Goal: Task Accomplishment & Management: Manage account settings

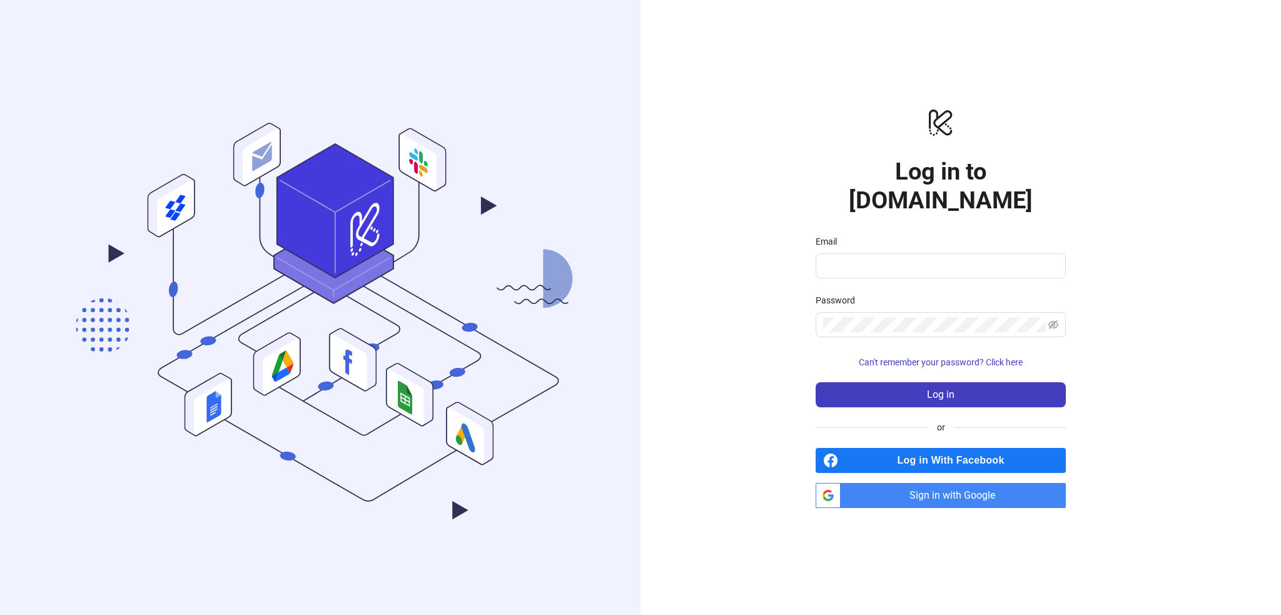
type input "**********"
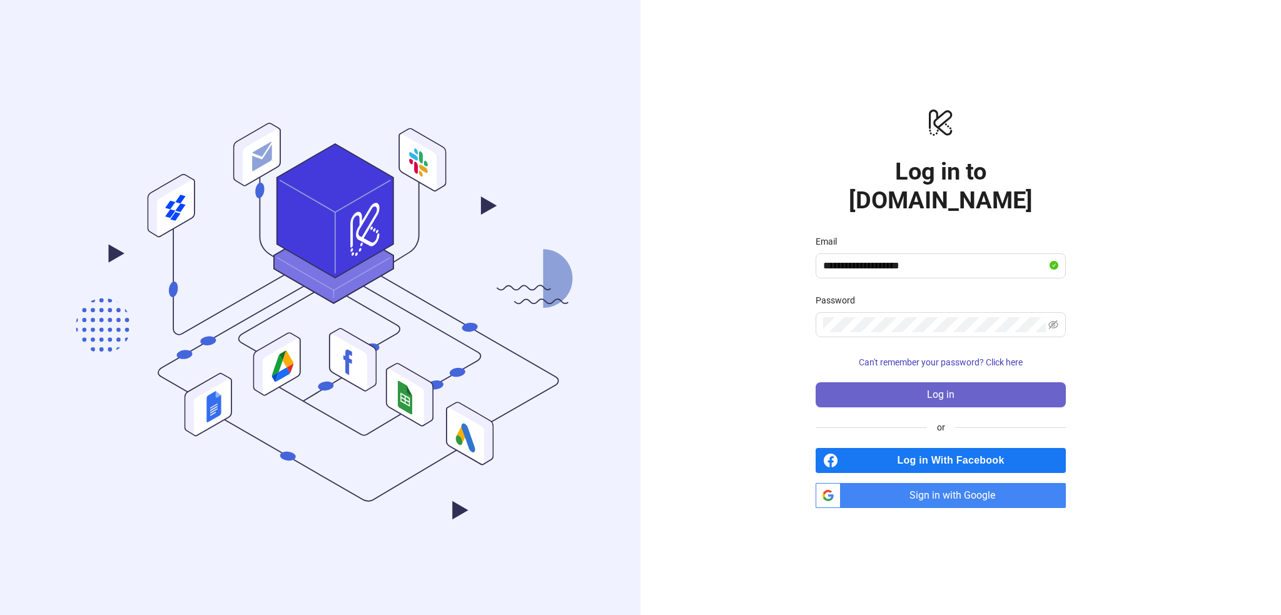
click at [911, 382] on button "Log in" at bounding box center [940, 394] width 250 height 25
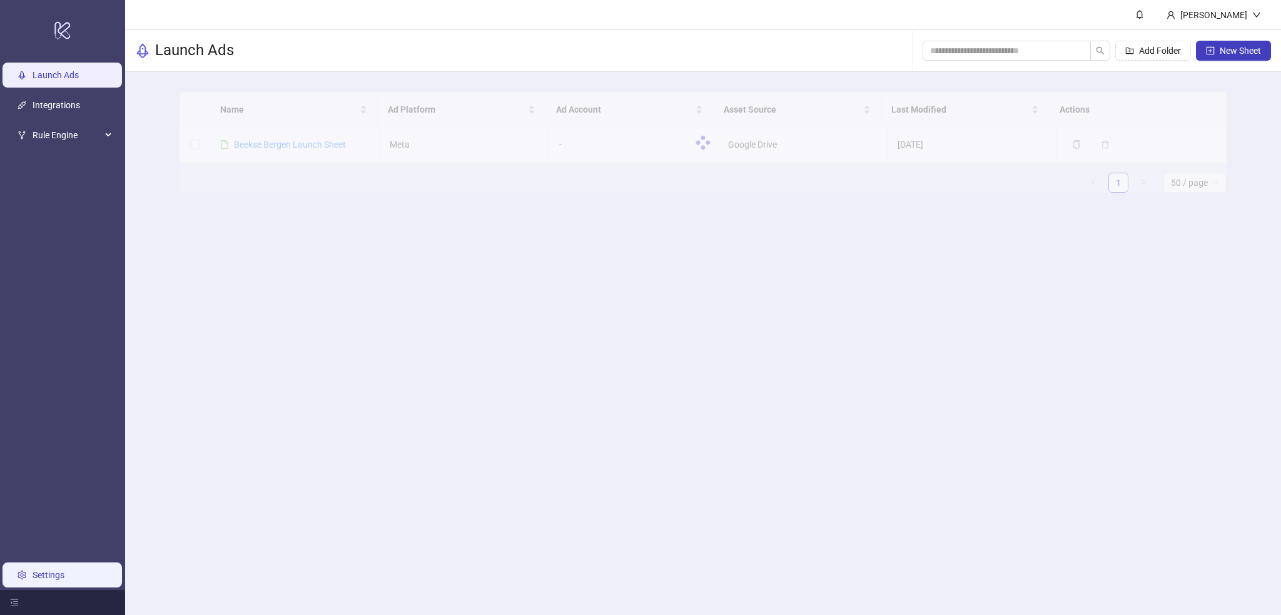
click at [46, 571] on link "Settings" at bounding box center [49, 575] width 32 height 10
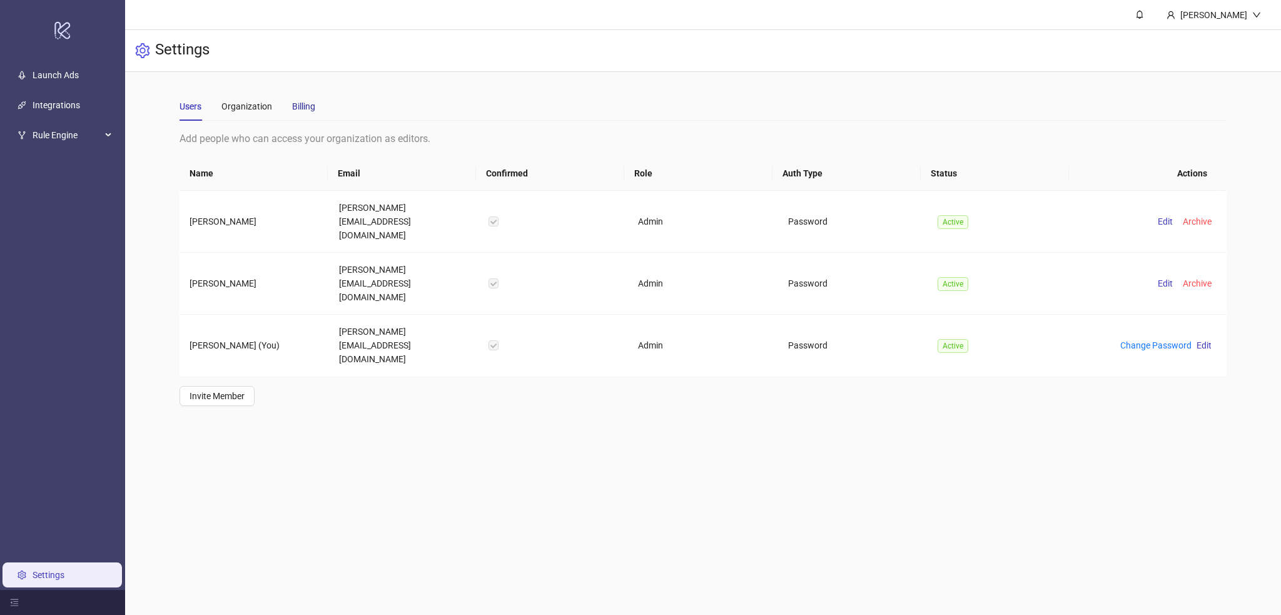
click at [313, 106] on div "Billing" at bounding box center [303, 106] width 23 height 14
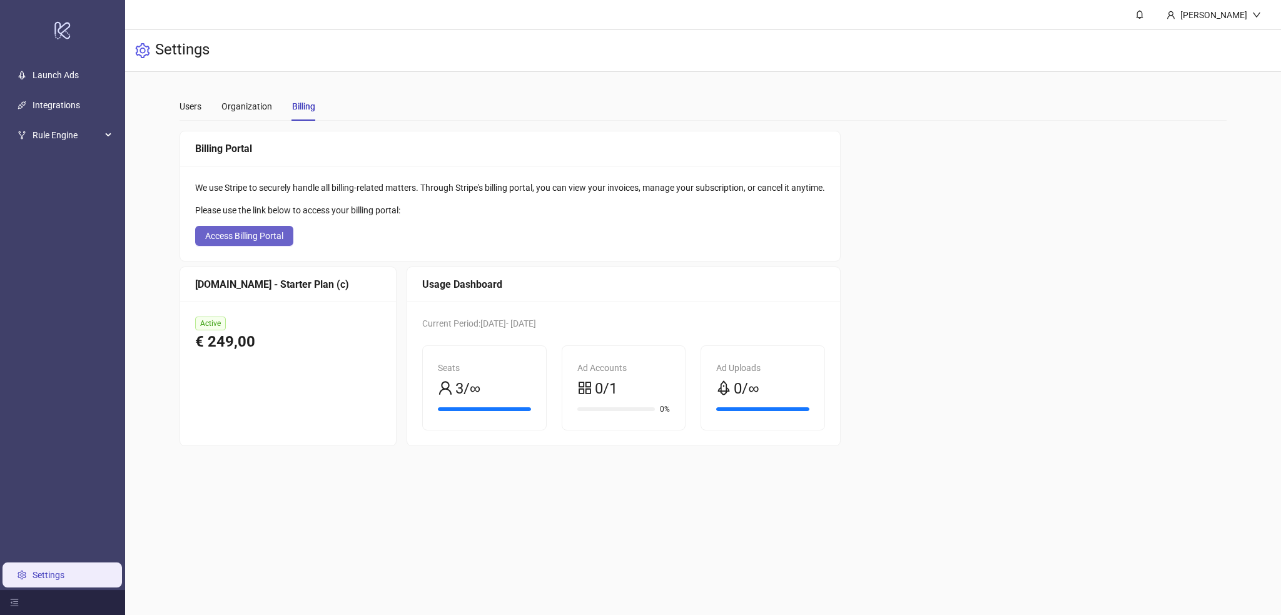
click at [273, 236] on span "Access Billing Portal" at bounding box center [244, 236] width 78 height 10
click at [198, 102] on div "Users" at bounding box center [190, 106] width 22 height 14
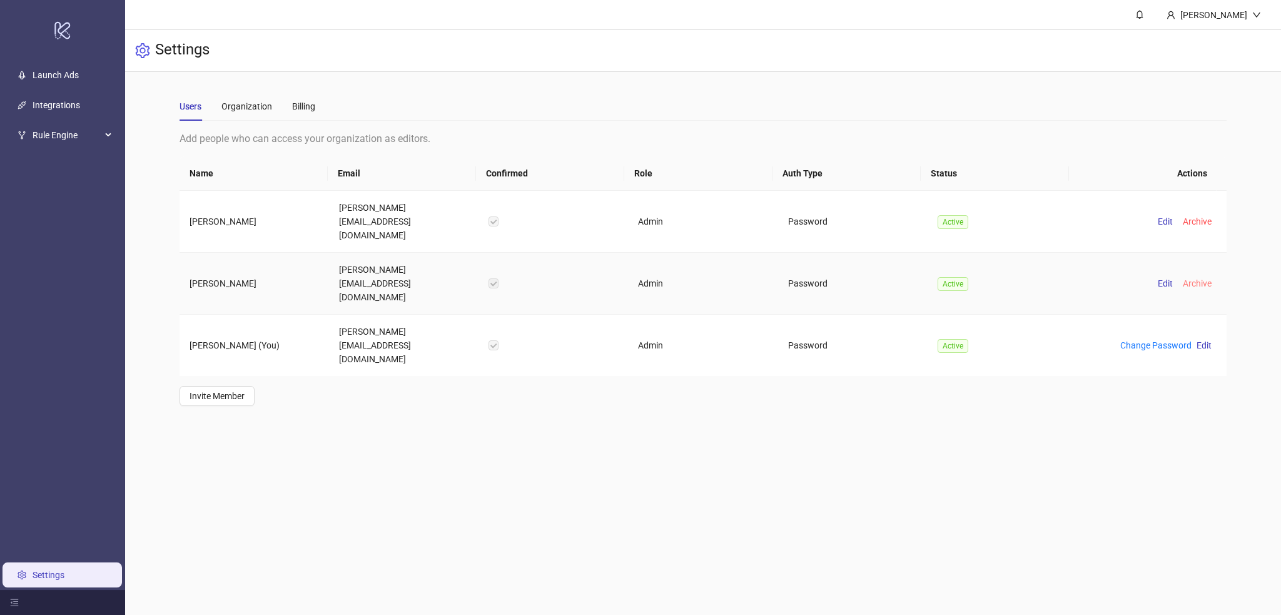
click at [1189, 278] on span "Archive" at bounding box center [1197, 283] width 29 height 10
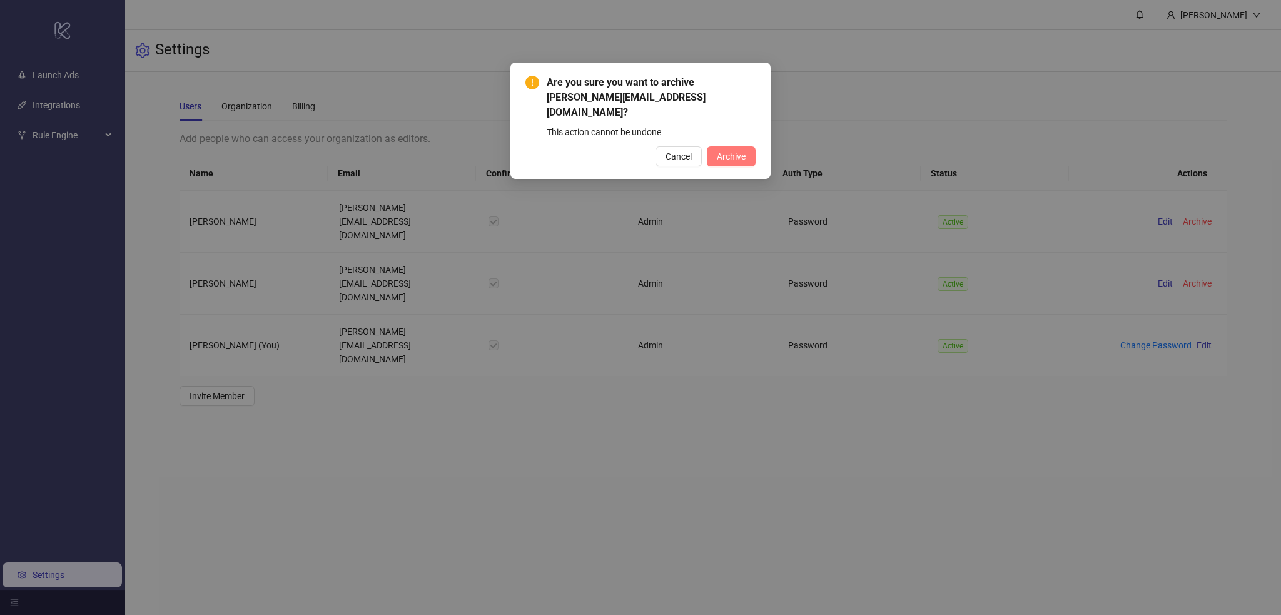
click at [734, 151] on span "Archive" at bounding box center [731, 156] width 29 height 10
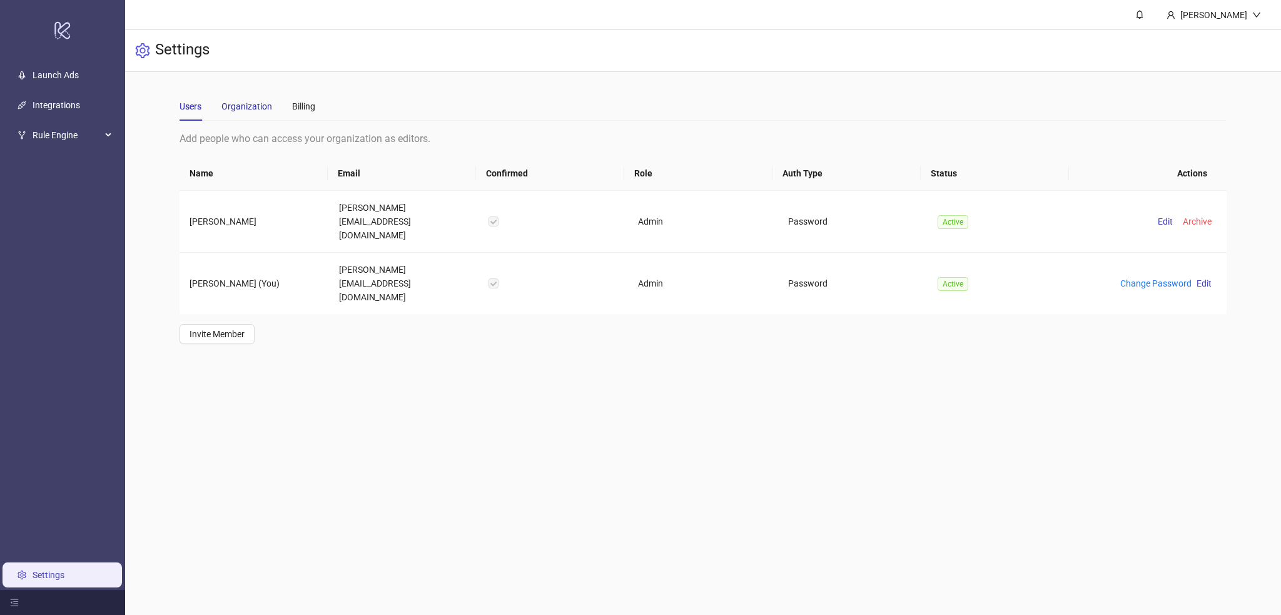
click at [249, 112] on div "Organization" at bounding box center [246, 106] width 51 height 14
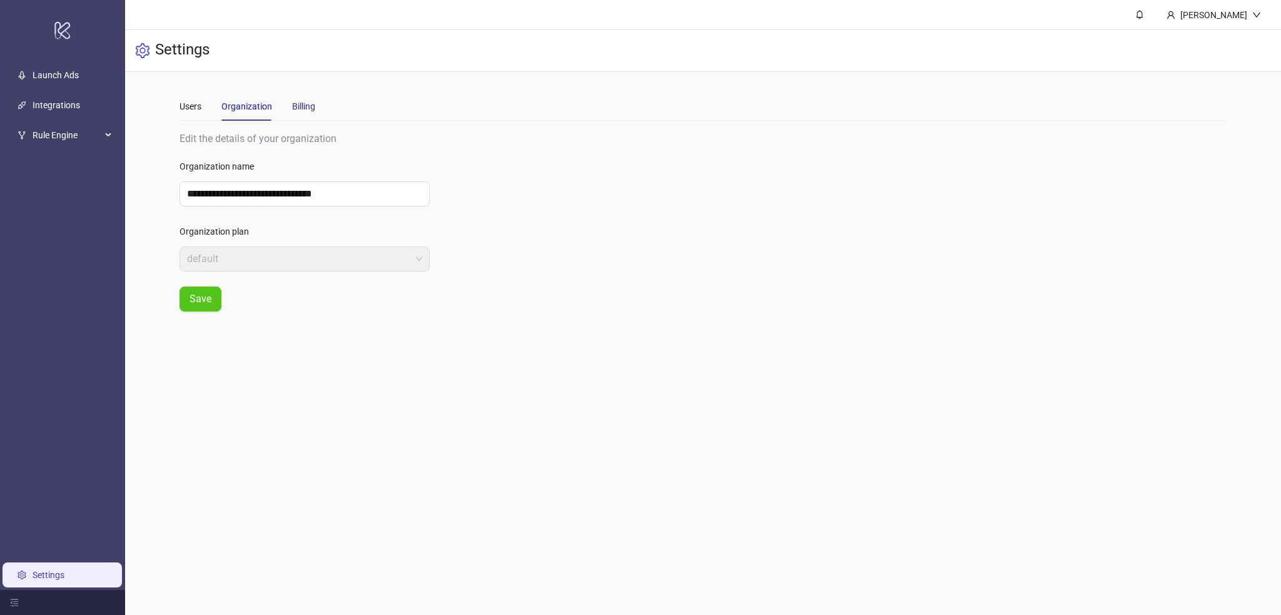
click at [296, 106] on div "Billing" at bounding box center [303, 106] width 23 height 14
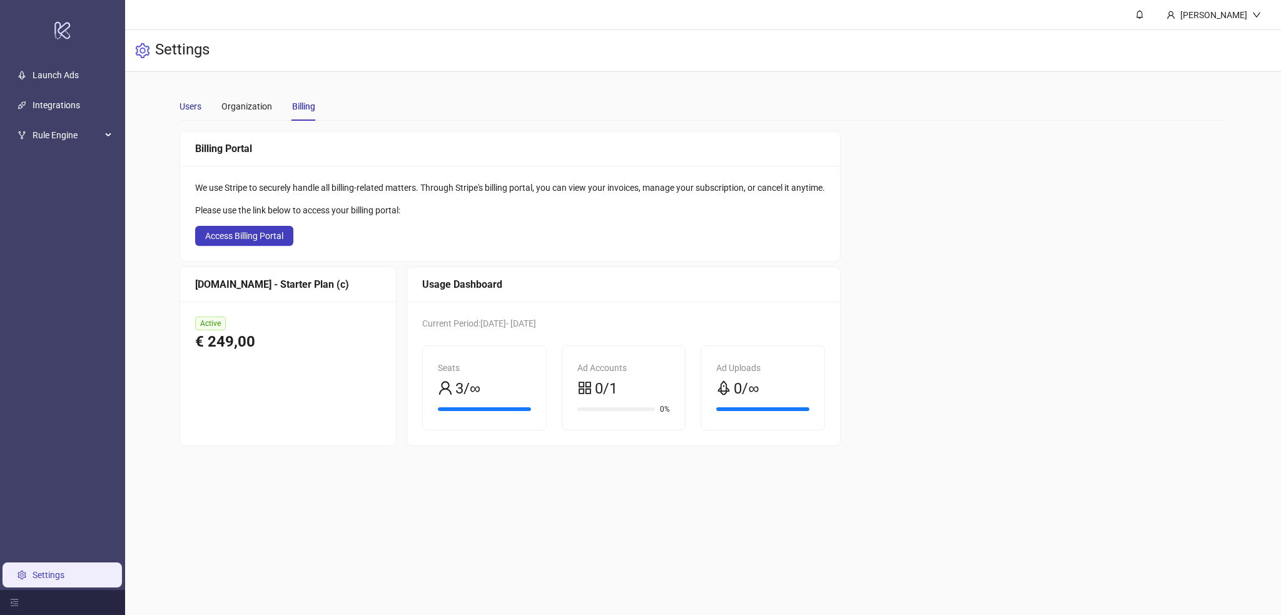
click at [191, 104] on div "Users" at bounding box center [190, 106] width 22 height 14
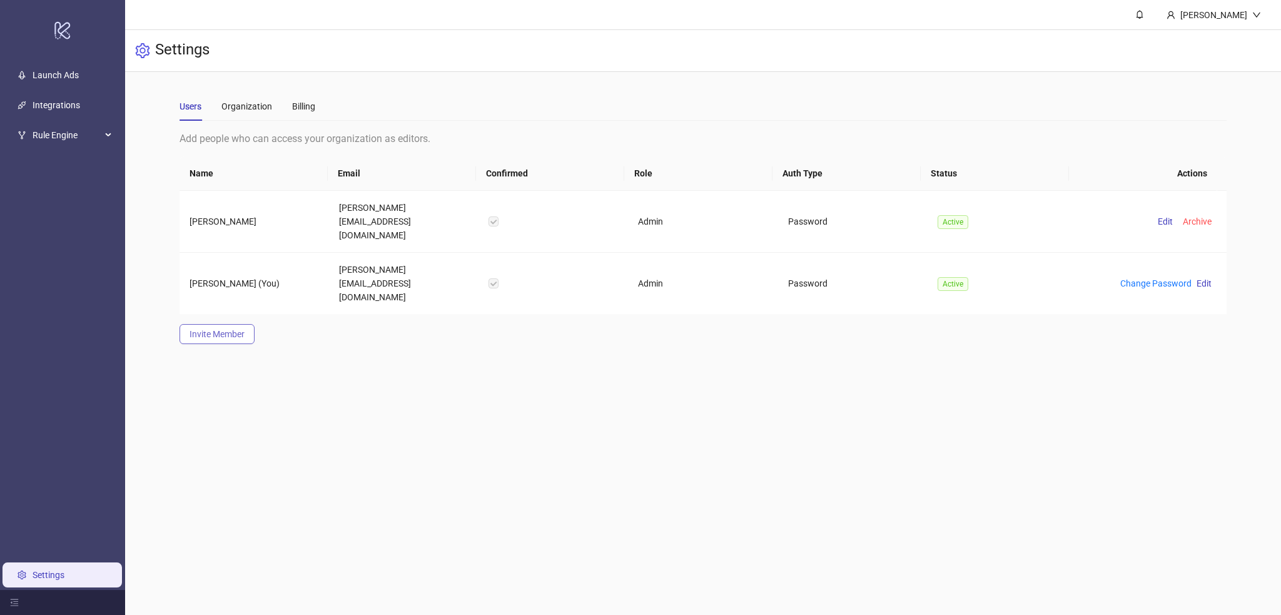
click at [232, 329] on span "Invite Member" at bounding box center [216, 334] width 55 height 10
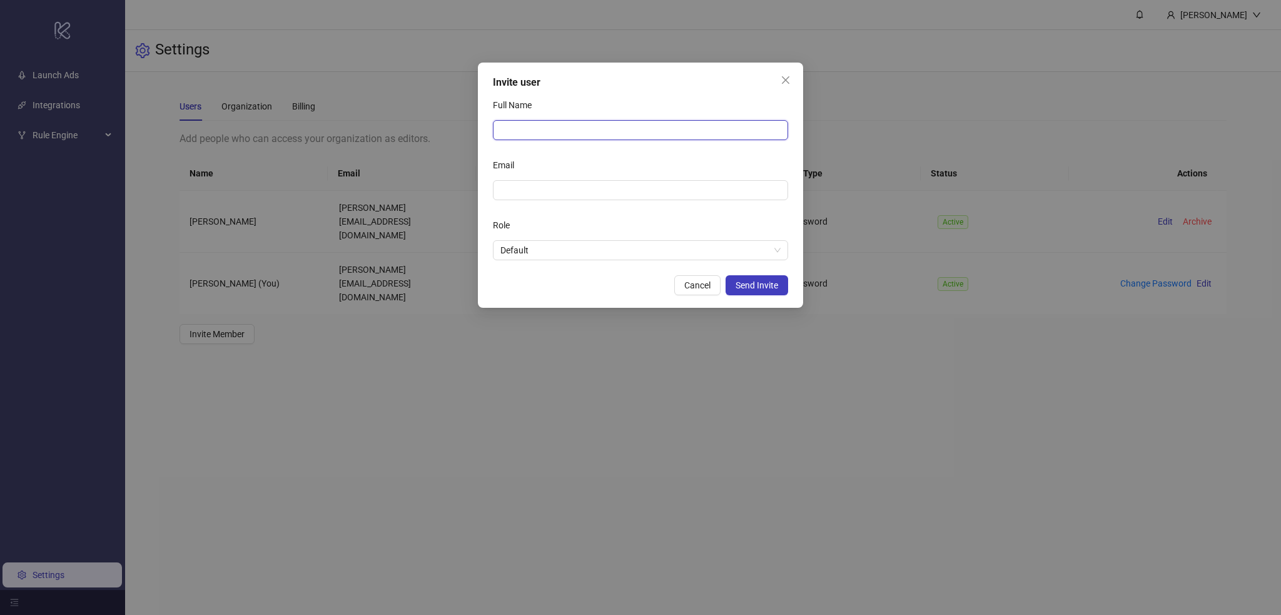
click at [525, 134] on input "Full Name" at bounding box center [640, 130] width 295 height 20
type input "********"
click at [527, 188] on input "Email" at bounding box center [639, 190] width 278 height 14
click at [535, 250] on span "Default" at bounding box center [640, 250] width 280 height 19
type input "**********"
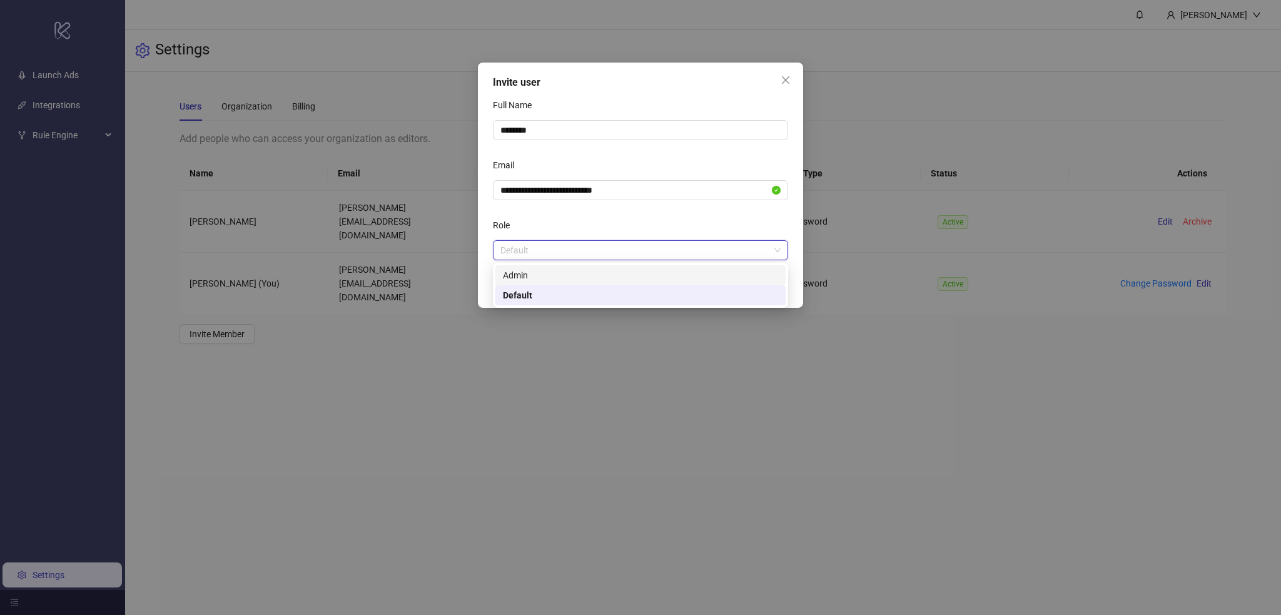
click at [530, 274] on div "Admin" at bounding box center [640, 275] width 275 height 14
click at [755, 282] on span "Send Invite" at bounding box center [756, 285] width 43 height 10
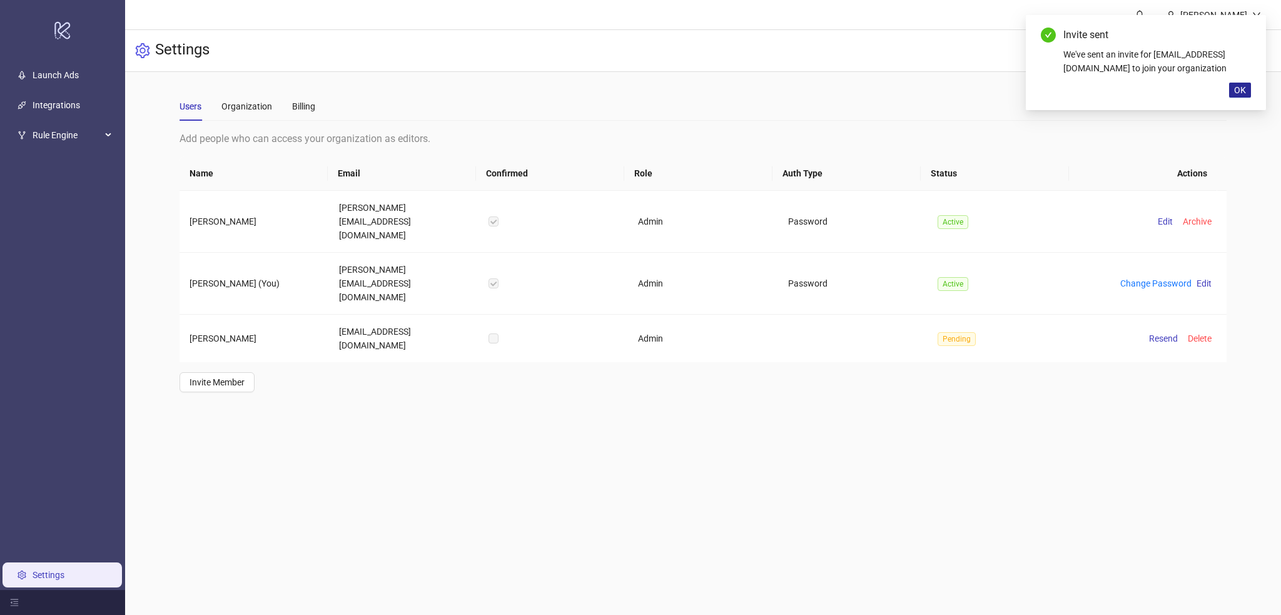
click at [1238, 95] on span "OK" at bounding box center [1240, 90] width 12 height 10
